Goal: Task Accomplishment & Management: Use online tool/utility

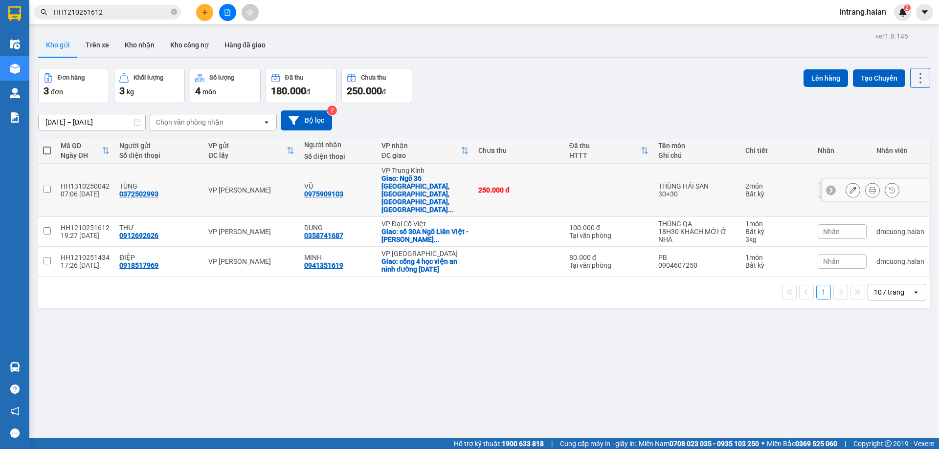
click at [46, 186] on input "checkbox" at bounding box center [47, 189] width 7 height 7
checkbox input "true"
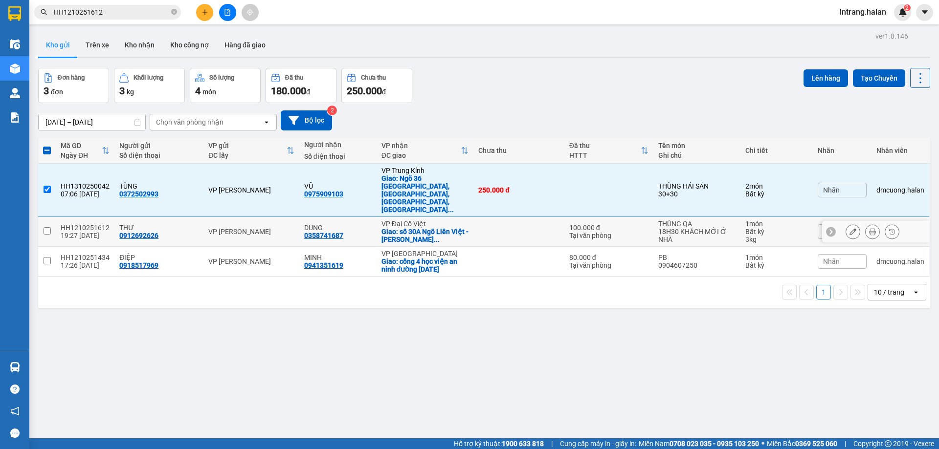
click at [44, 227] on input "checkbox" at bounding box center [47, 230] width 7 height 7
checkbox input "true"
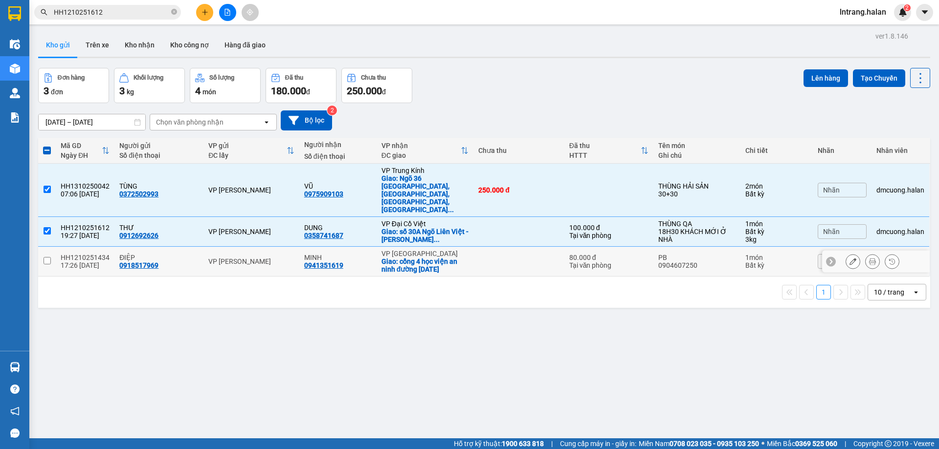
click at [47, 257] on input "checkbox" at bounding box center [47, 260] width 7 height 7
checkbox input "true"
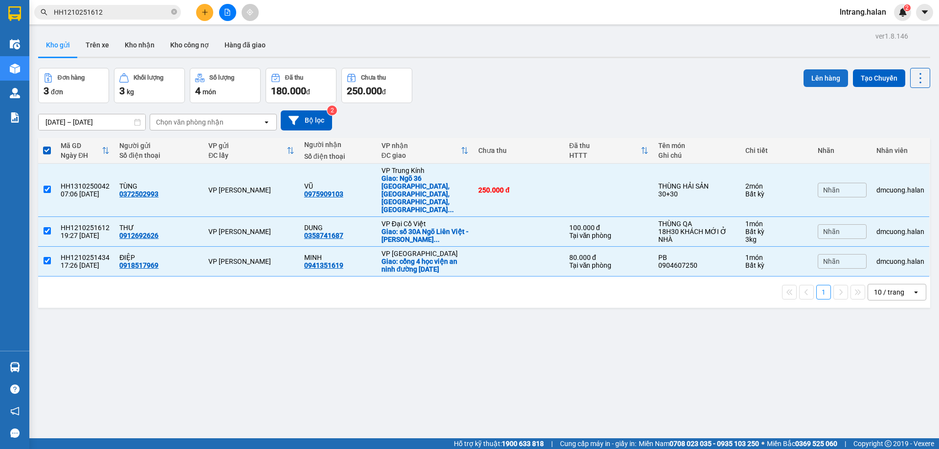
click at [816, 78] on button "Lên hàng" at bounding box center [825, 78] width 44 height 18
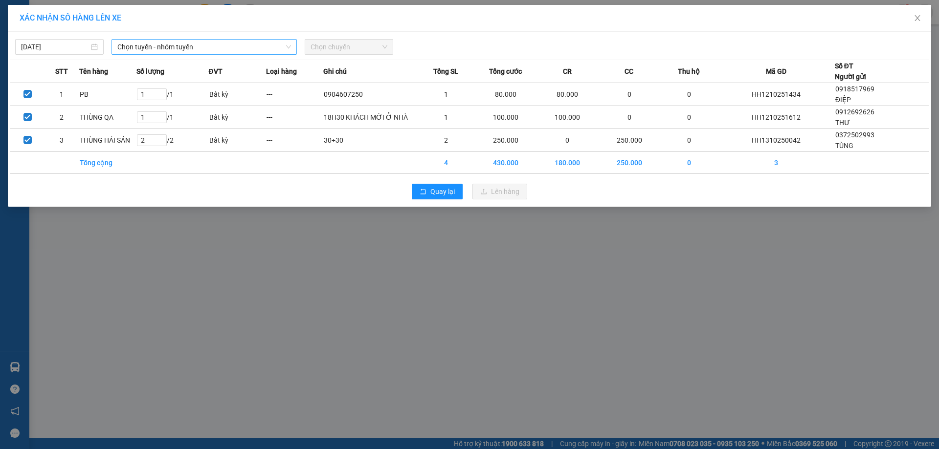
click at [200, 47] on span "Chọn tuyến - nhóm tuyến" at bounding box center [204, 47] width 174 height 15
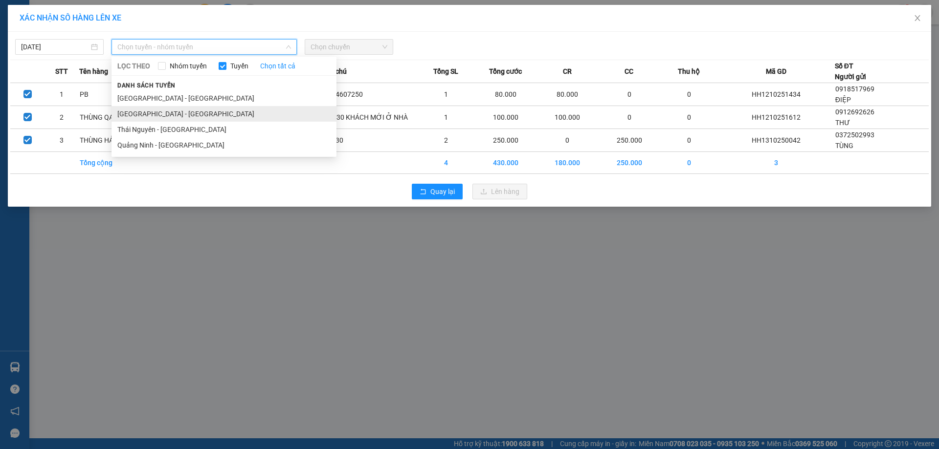
click at [189, 111] on li "[GEOGRAPHIC_DATA] - [GEOGRAPHIC_DATA]" at bounding box center [223, 114] width 225 height 16
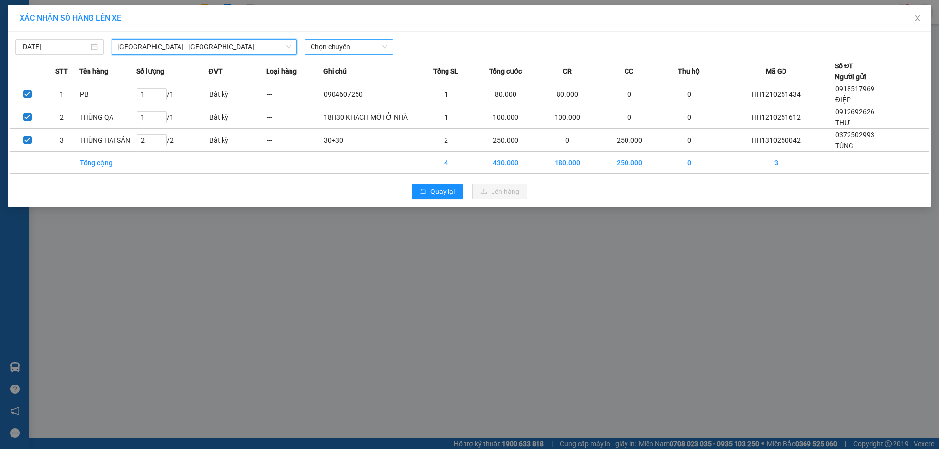
click at [328, 45] on span "Chọn chuyến" at bounding box center [348, 47] width 77 height 15
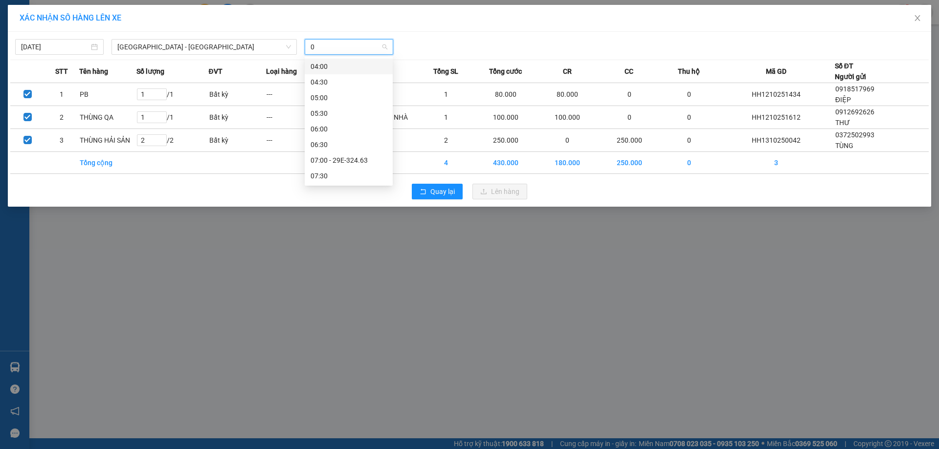
type input "09"
click at [372, 68] on div "09:00" at bounding box center [348, 66] width 76 height 11
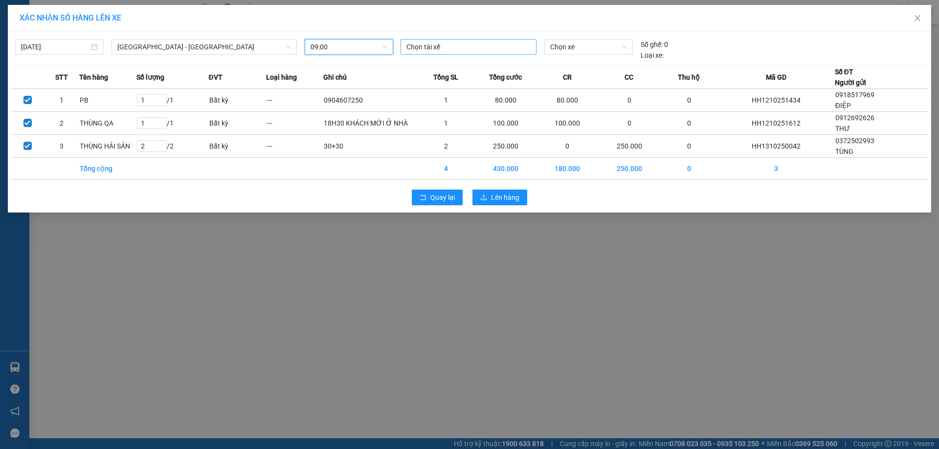
click at [514, 46] on div at bounding box center [468, 47] width 131 height 12
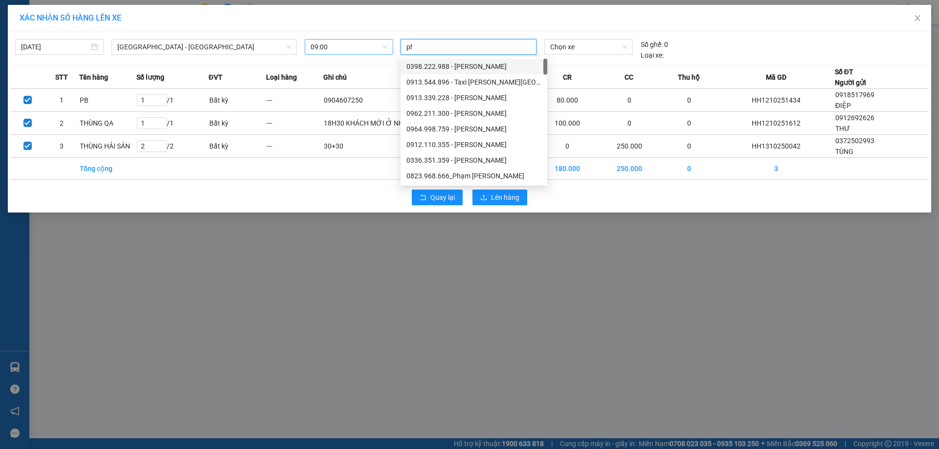
type input "phi"
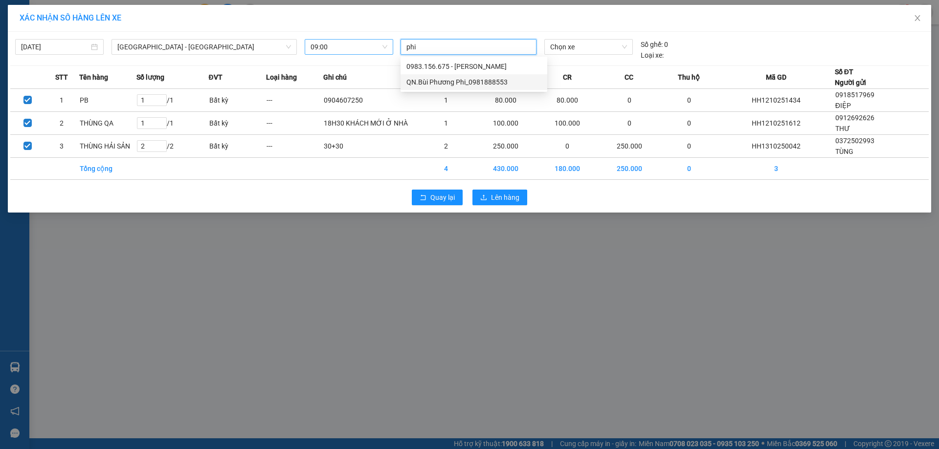
click at [496, 84] on div "QN.Bùi Phương Phi_0981888553" at bounding box center [473, 82] width 135 height 11
click at [586, 50] on span "Chọn xe" at bounding box center [588, 47] width 76 height 15
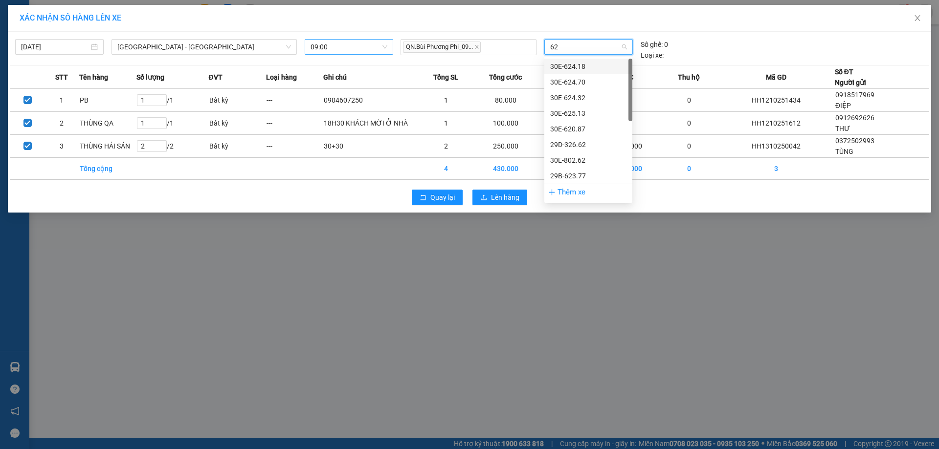
type input "620"
click at [580, 79] on div "20B-026.20" at bounding box center [588, 82] width 76 height 11
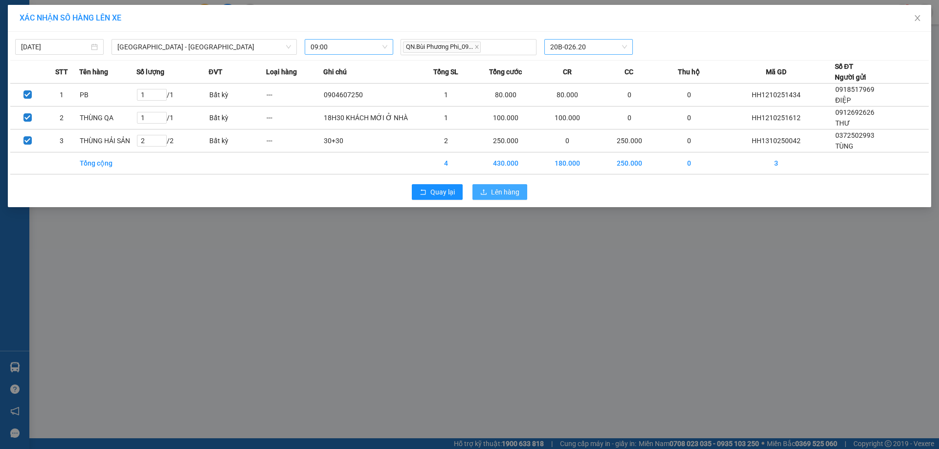
click at [497, 194] on span "Lên hàng" at bounding box center [505, 192] width 28 height 11
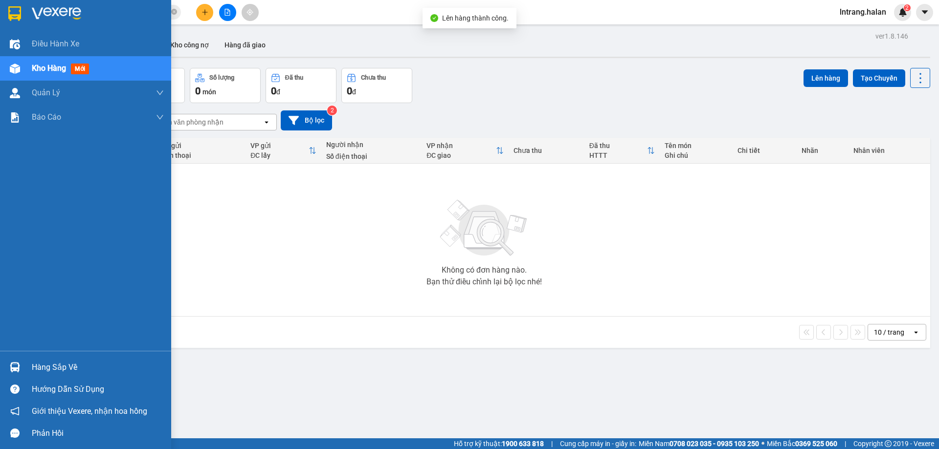
click at [23, 367] on div at bounding box center [14, 367] width 17 height 17
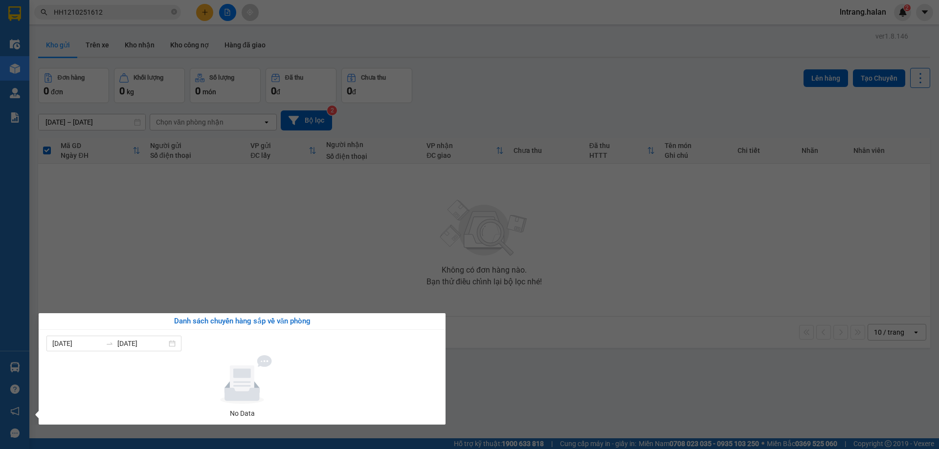
click at [106, 293] on section "Kết quả tìm kiếm ( 1 ) Bộ lọc Mã ĐH Trạng thái Món hàng Thu hộ Tổng cước Chưa c…" at bounding box center [469, 224] width 939 height 449
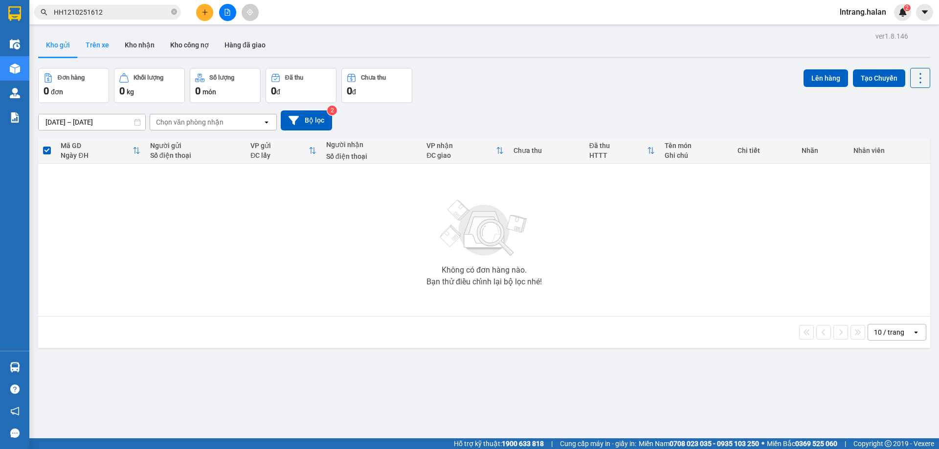
click at [104, 44] on button "Trên xe" at bounding box center [97, 44] width 39 height 23
